Goal: Information Seeking & Learning: Learn about a topic

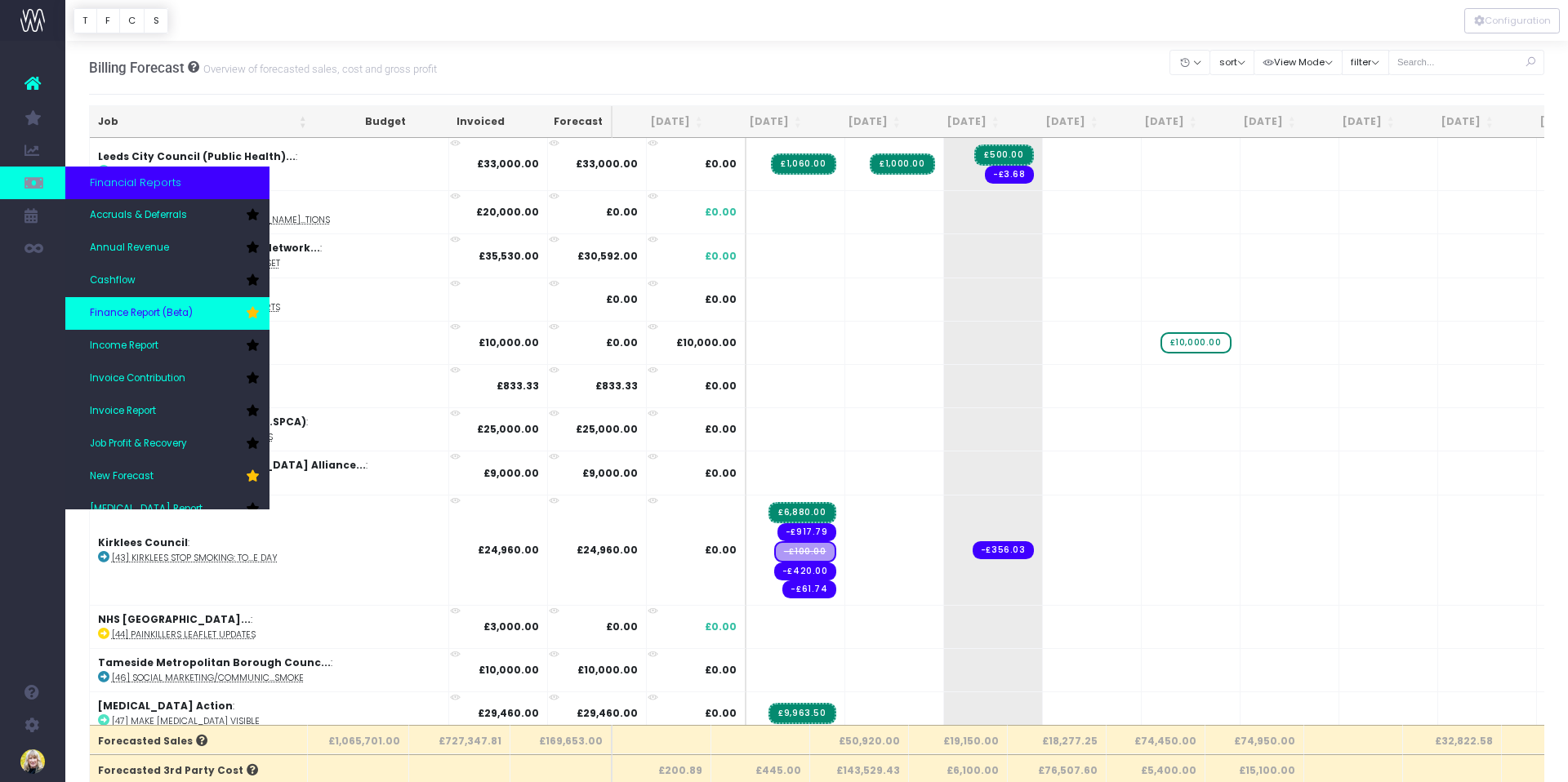
click at [158, 312] on span "Finance Report (Beta)" at bounding box center [142, 313] width 103 height 14
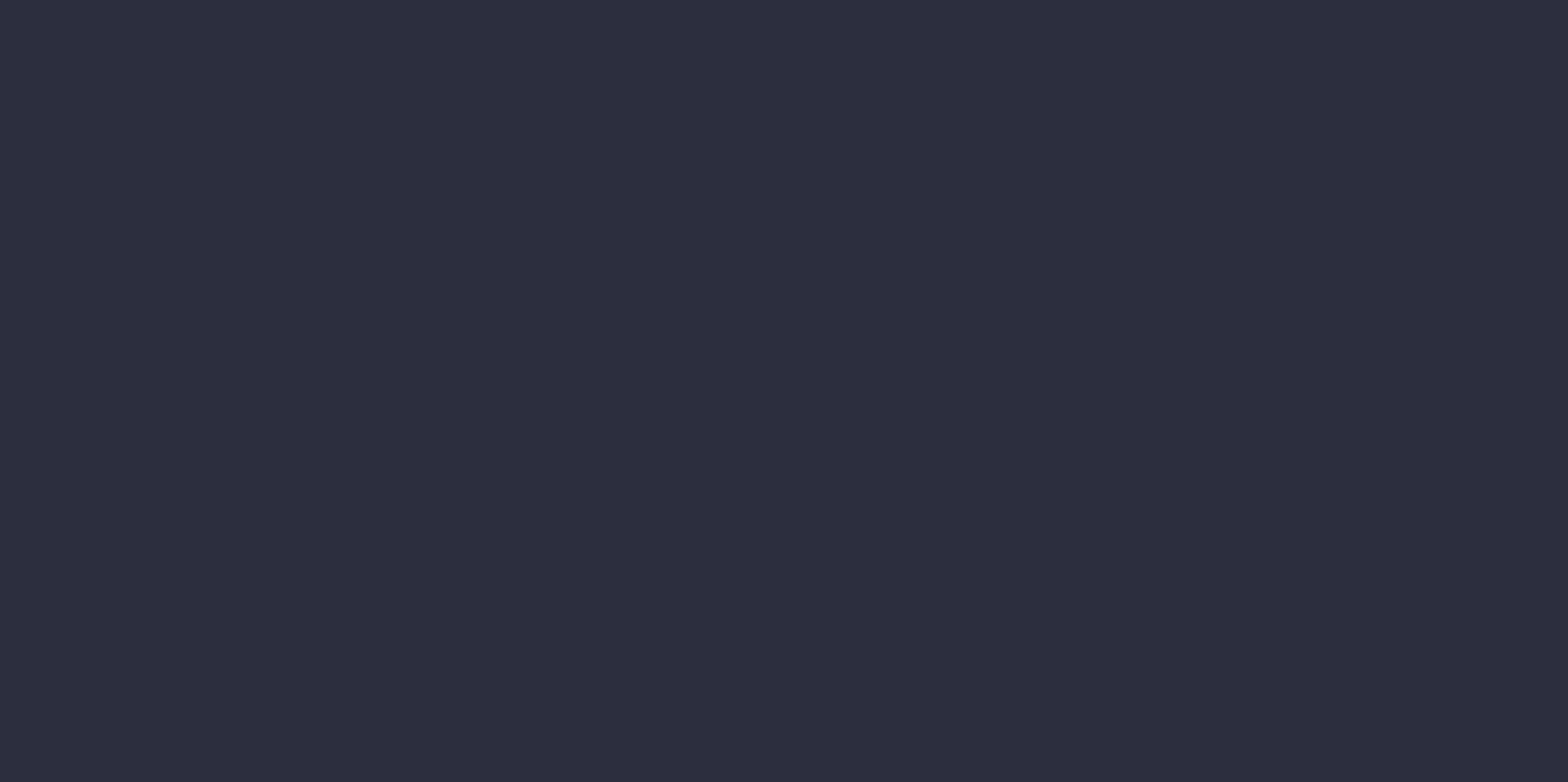
select select "finances"
select select "job"
select select "revrec"
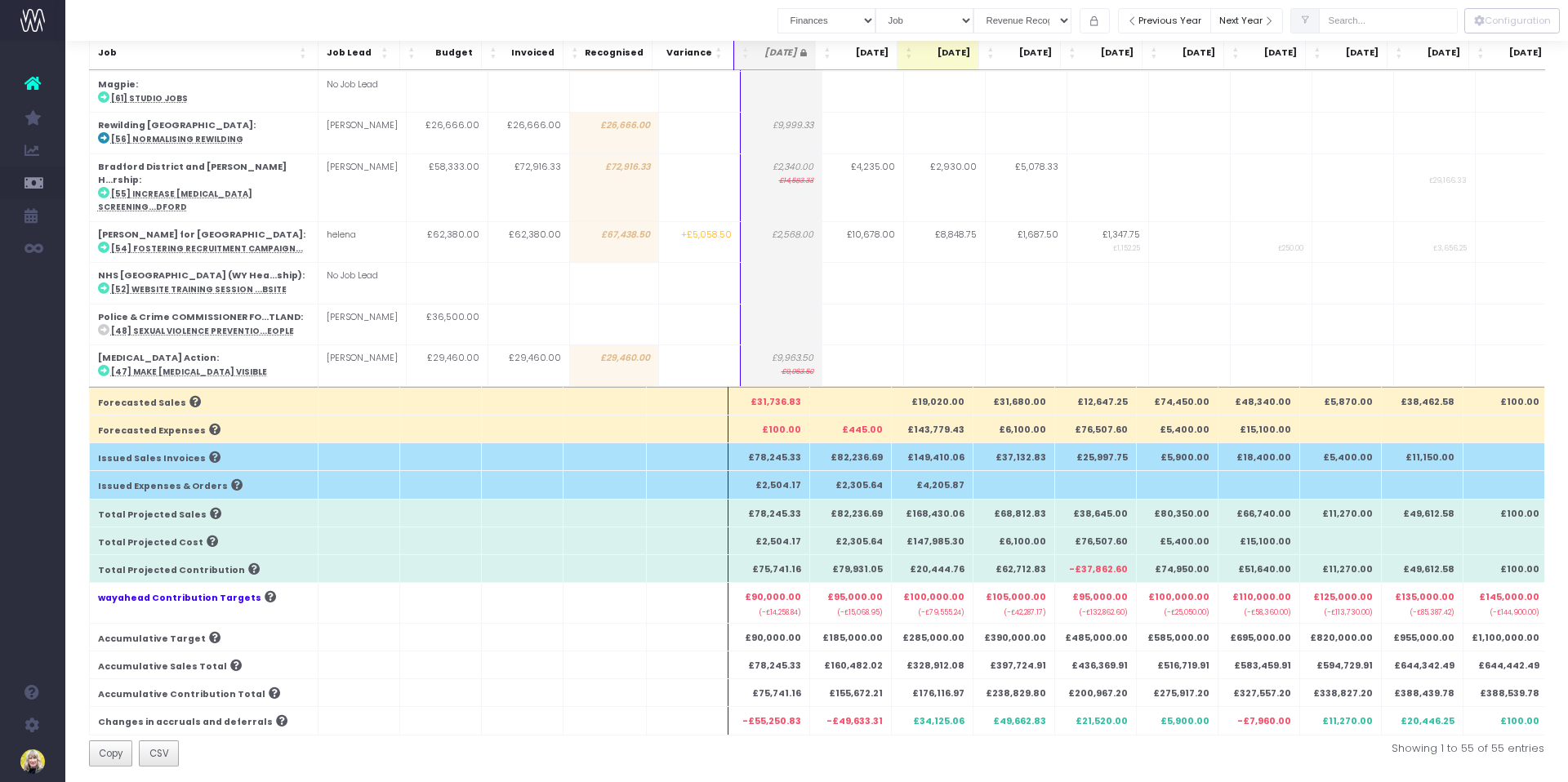
scroll to position [1276, 0]
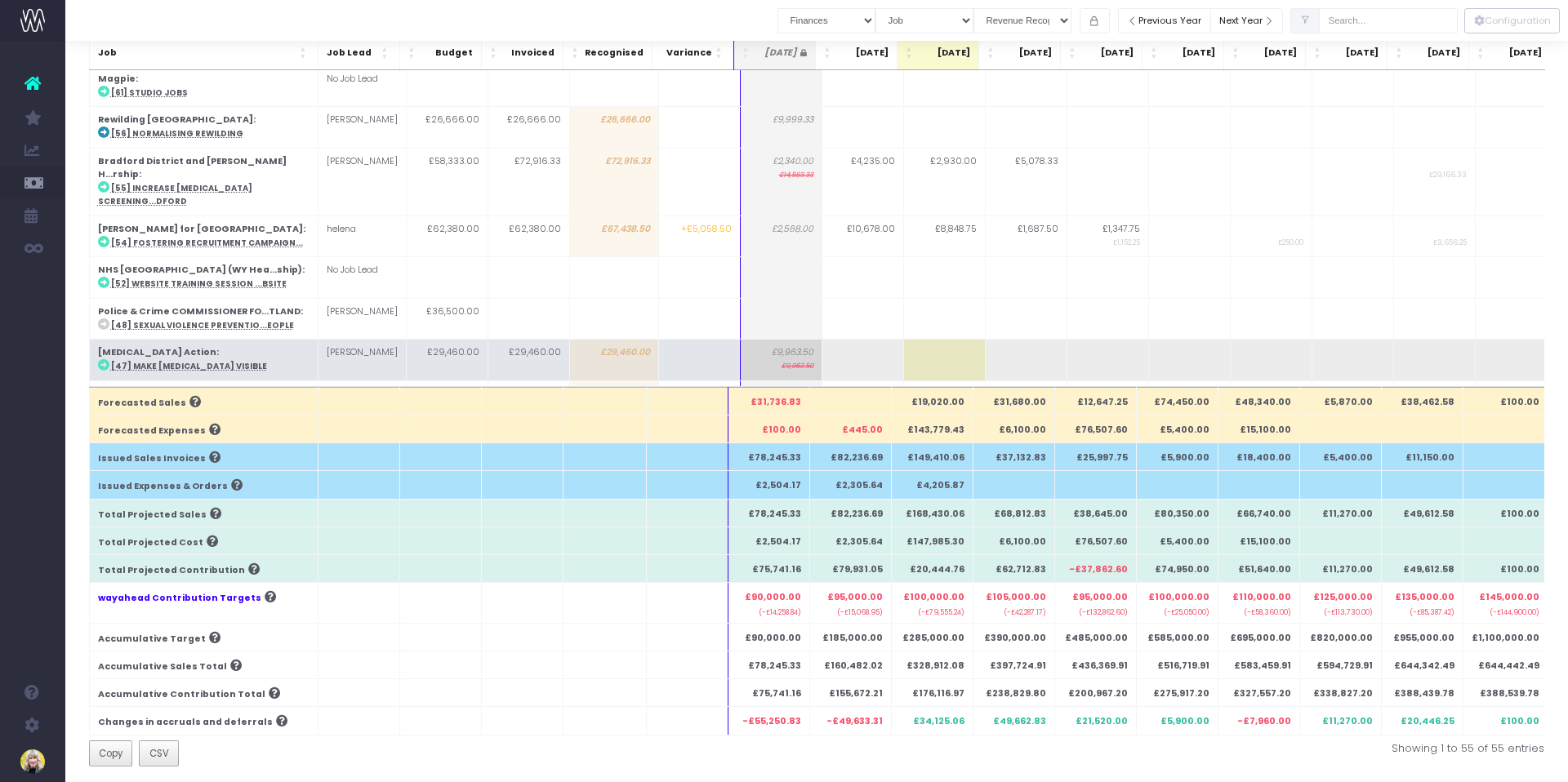
click at [157, 346] on strong "[MEDICAL_DATA] Action" at bounding box center [157, 352] width 119 height 12
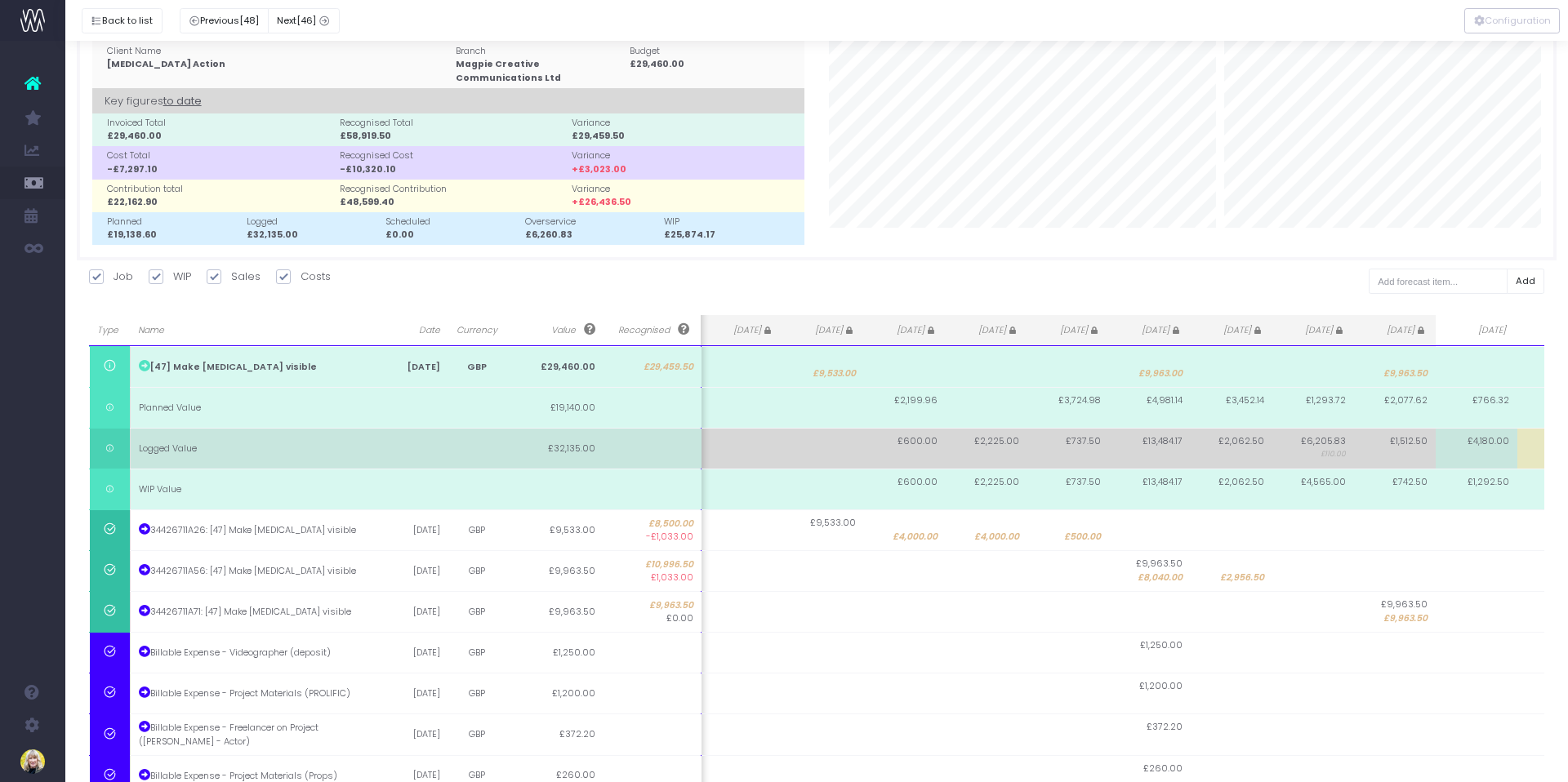
scroll to position [0, 0]
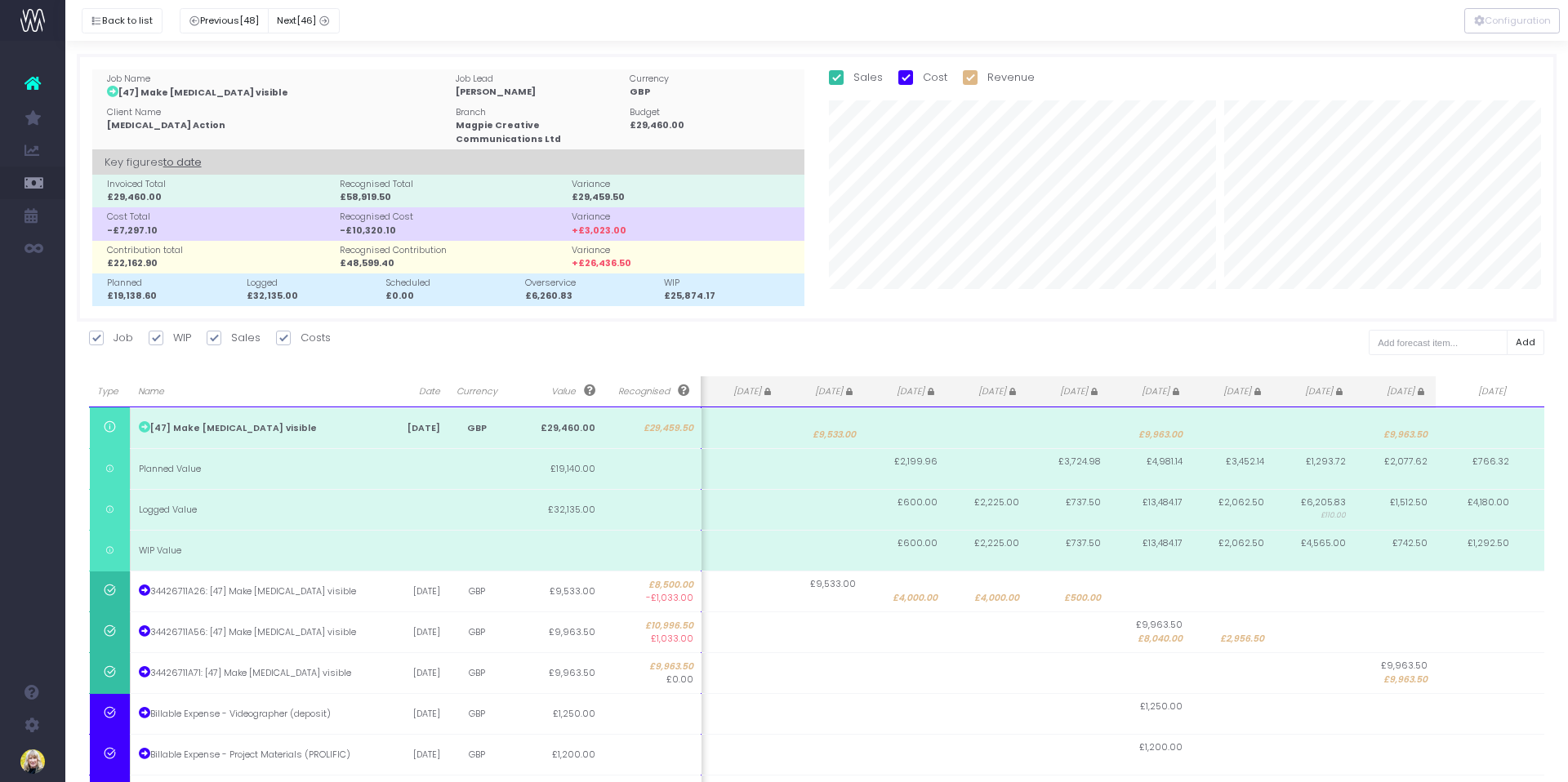
click at [189, 161] on span "to date" at bounding box center [182, 162] width 38 height 21
click at [202, 160] on span "till end of job" at bounding box center [197, 162] width 67 height 21
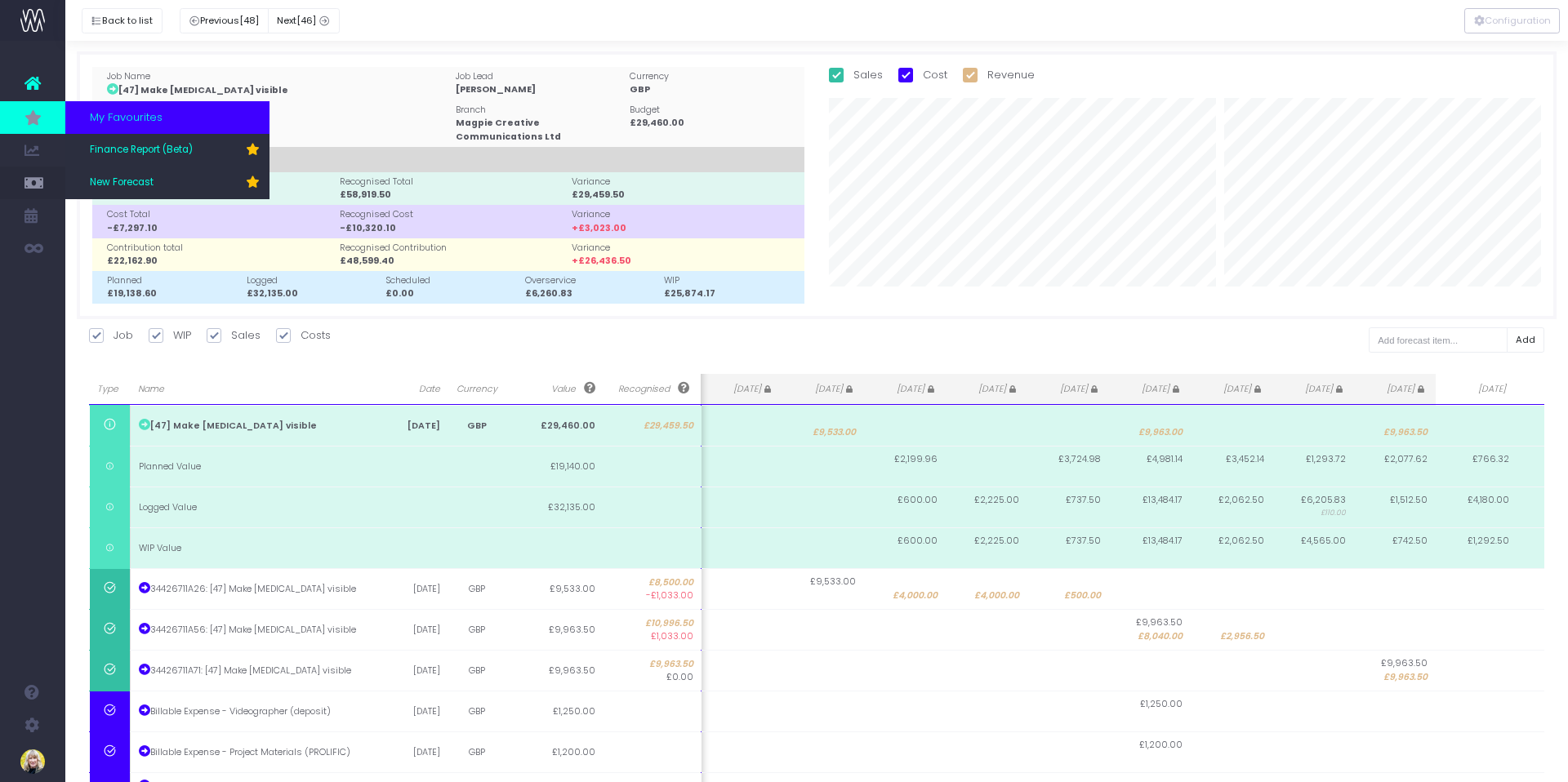
click at [32, 119] on icon at bounding box center [32, 117] width 16 height 18
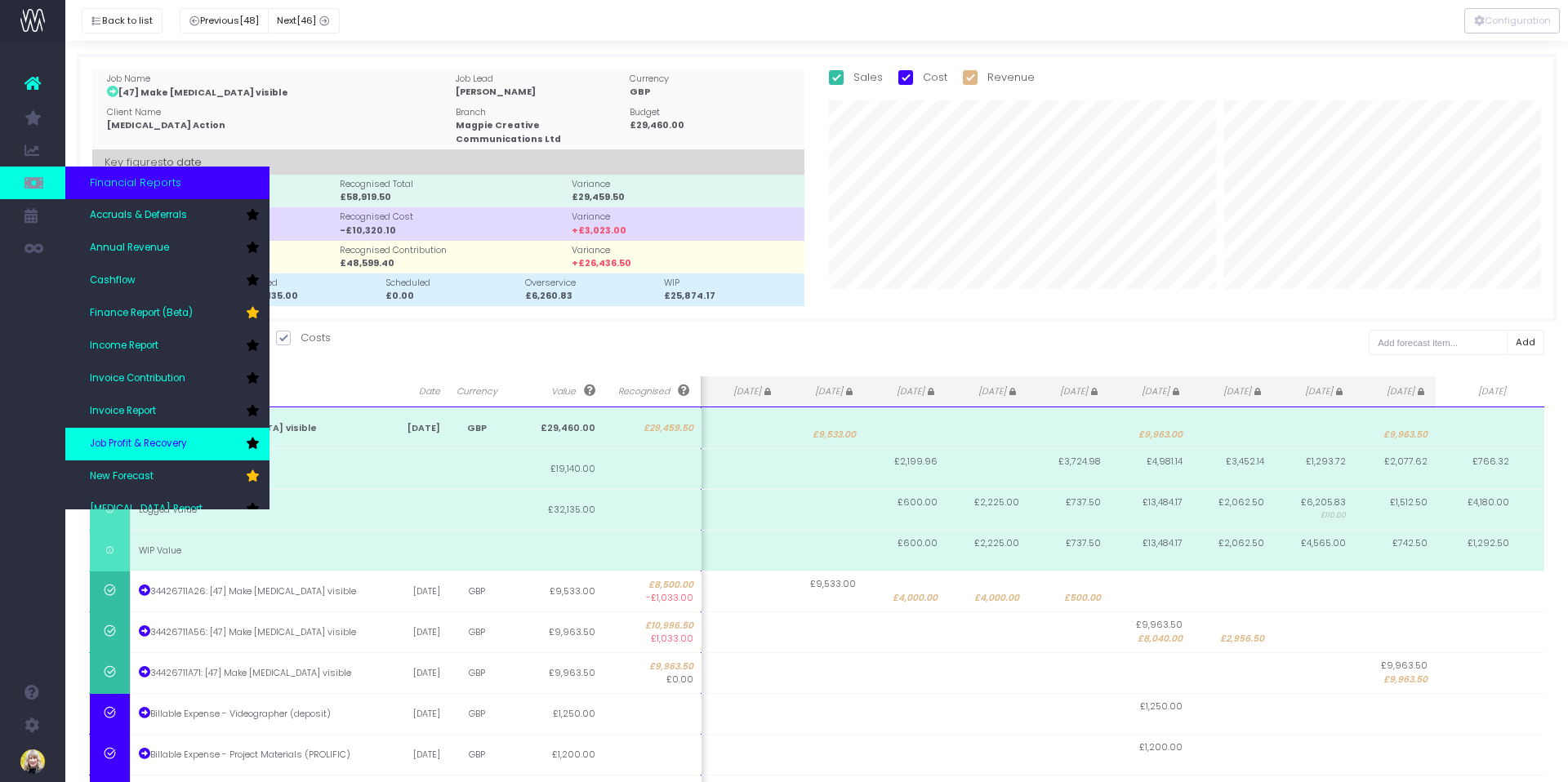
click at [148, 444] on span "Job Profit & Recovery" at bounding box center [139, 444] width 97 height 14
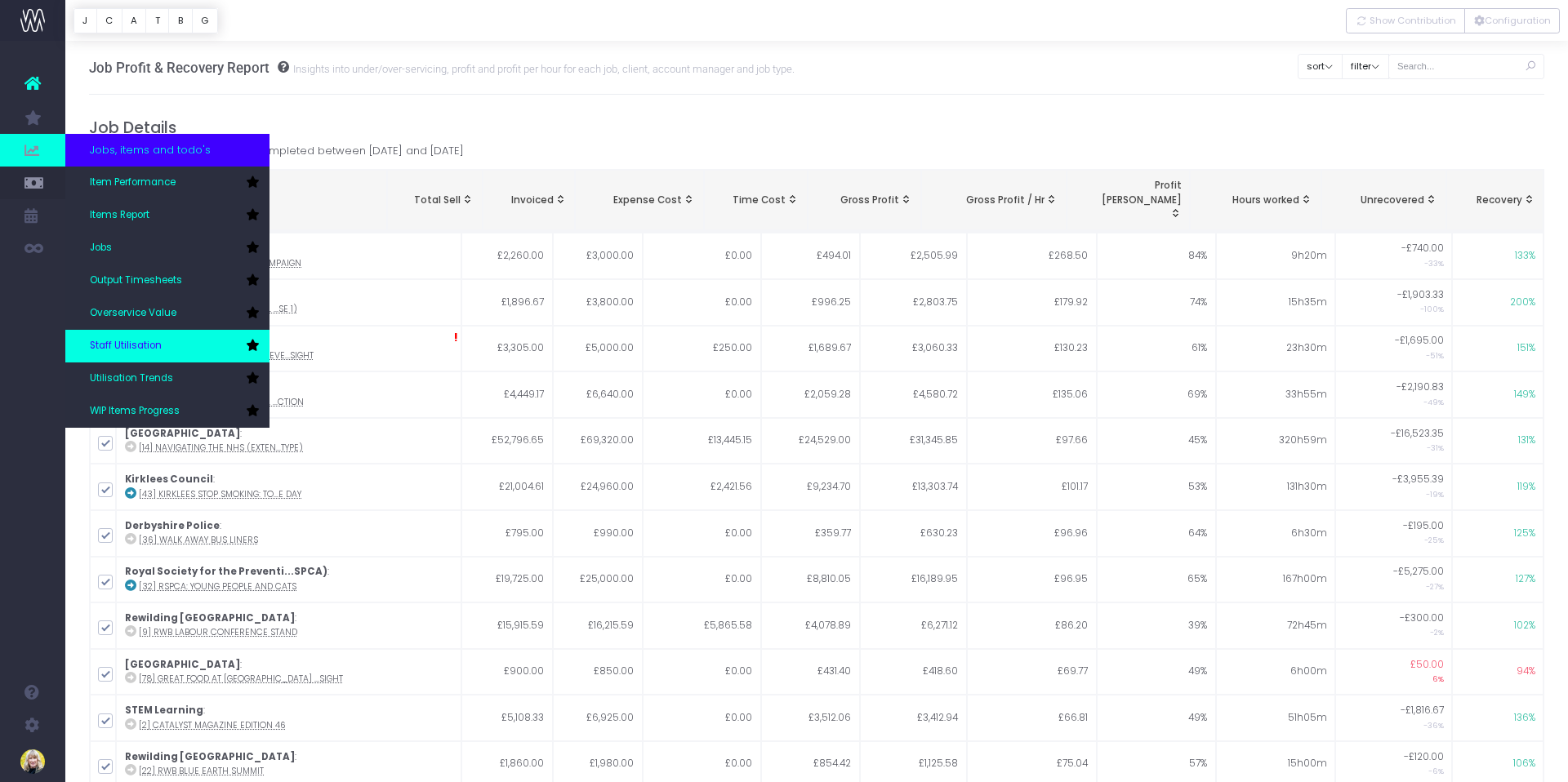
click at [148, 346] on span "Staff Utilisation" at bounding box center [126, 346] width 72 height 14
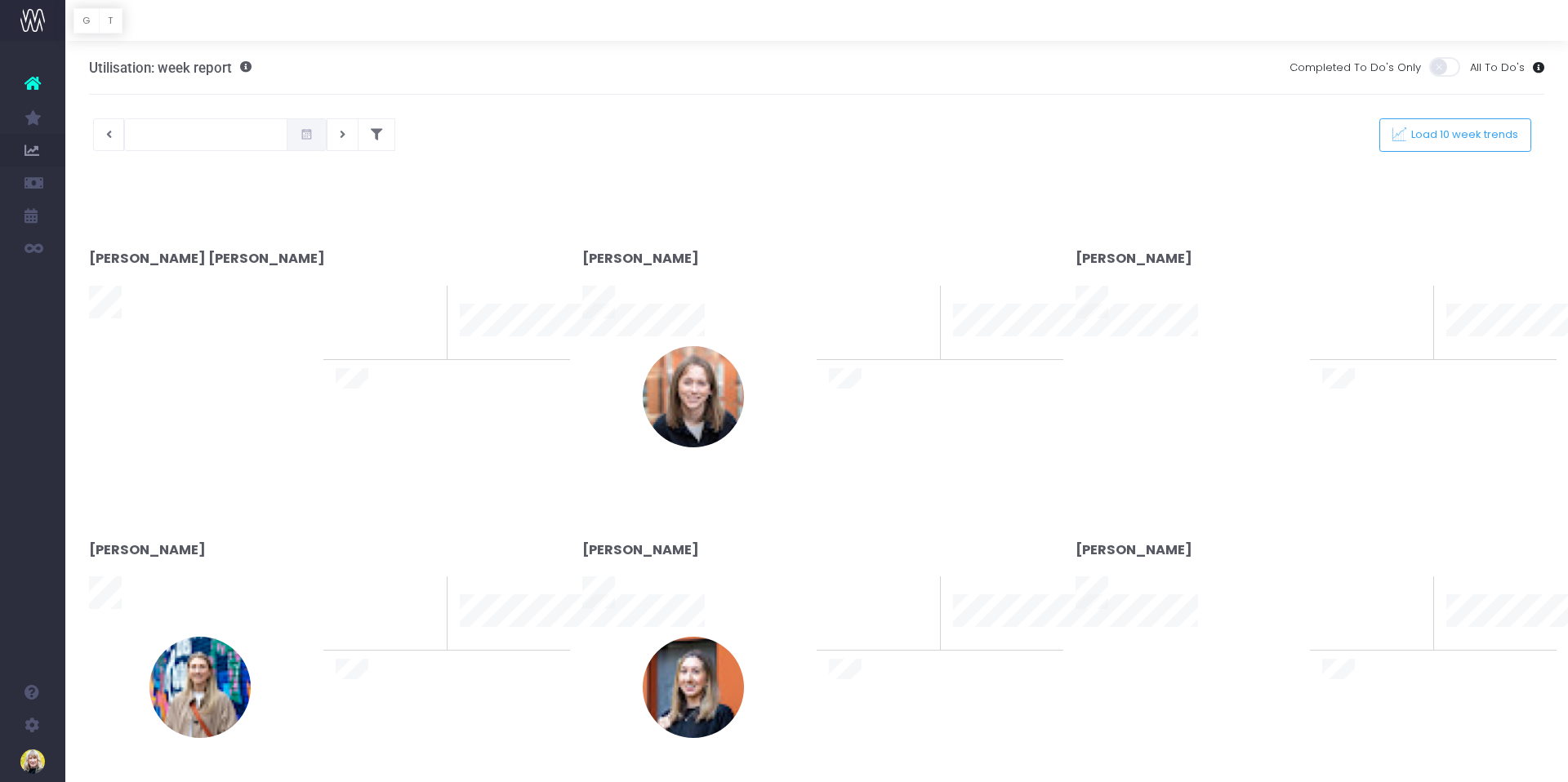
type input "30-09-2025"
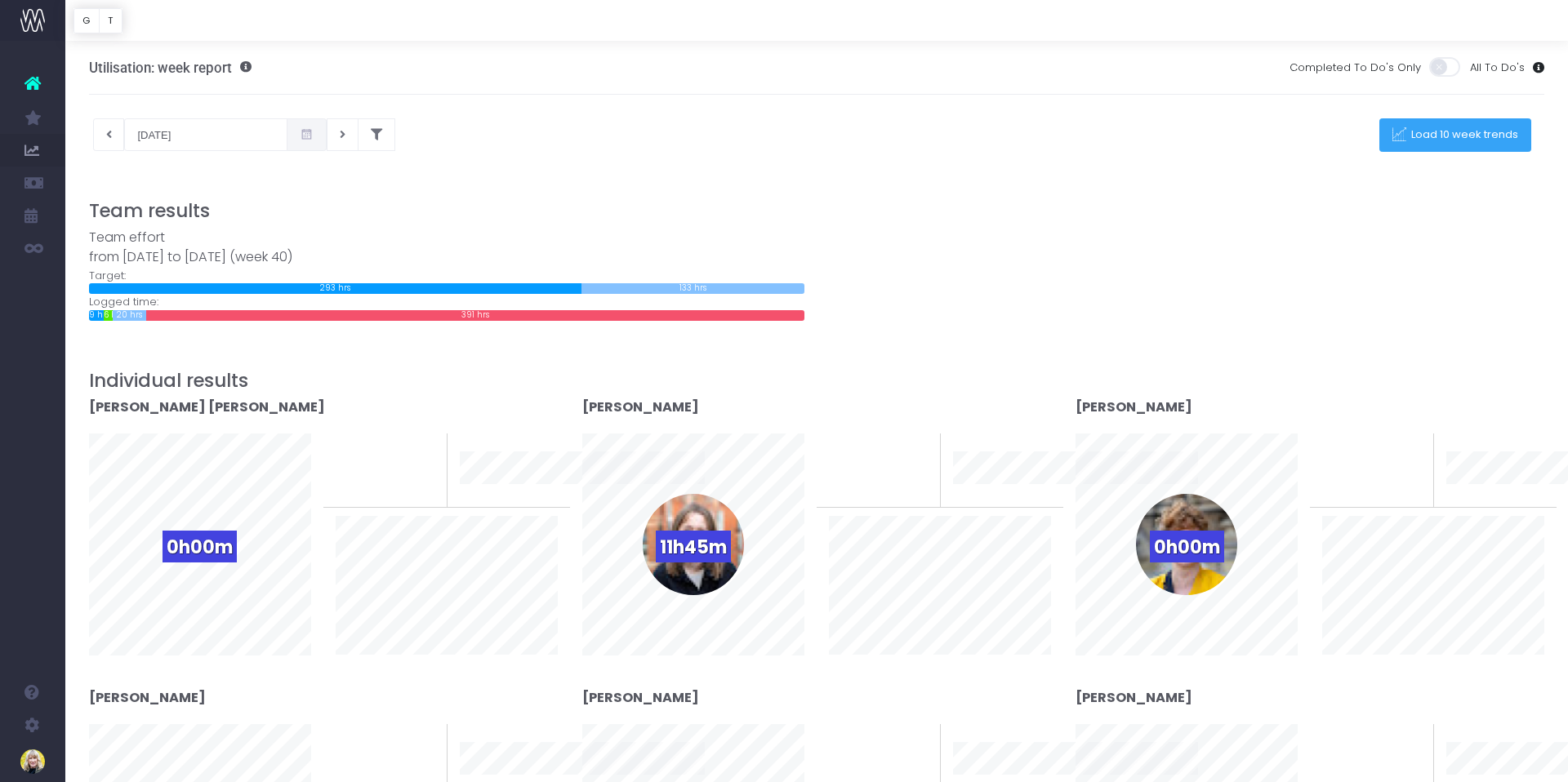
click at [1485, 134] on span "Load 10 week trends" at bounding box center [1462, 135] width 113 height 14
